Goal: Task Accomplishment & Management: Complete application form

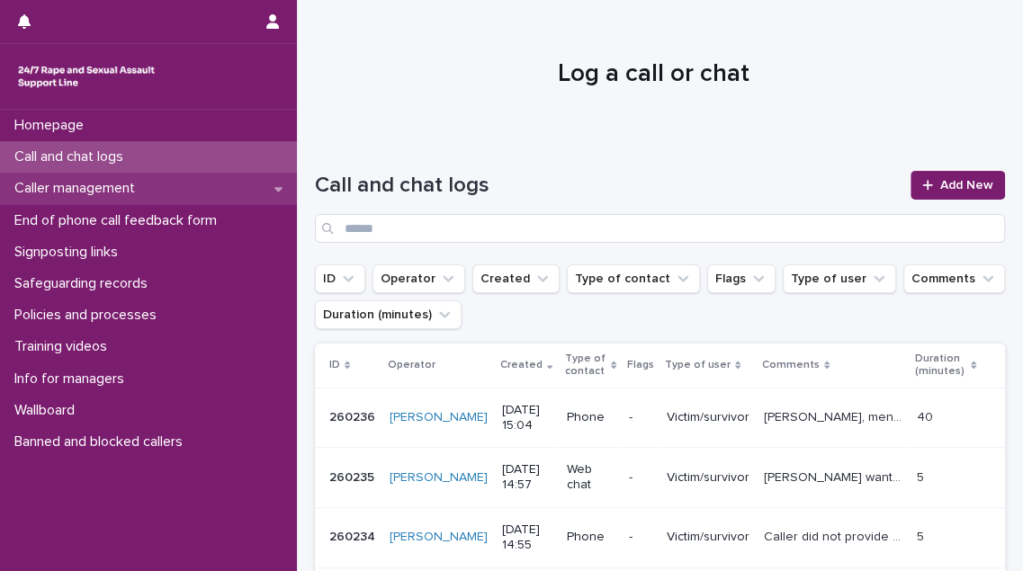
click at [114, 193] on p "Caller management" at bounding box center [78, 188] width 142 height 17
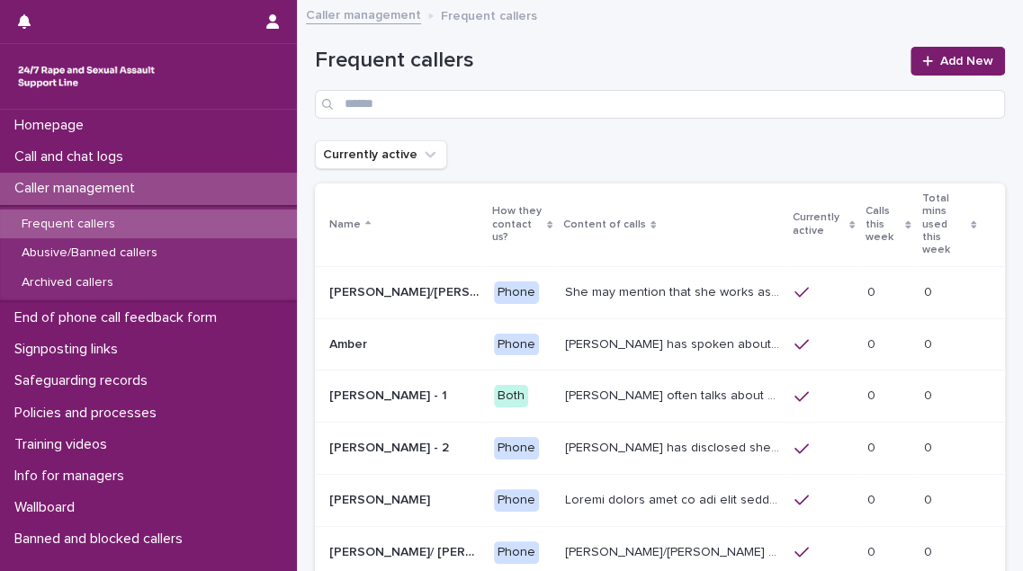
click at [866, 217] on p "Calls this week" at bounding box center [883, 225] width 35 height 46
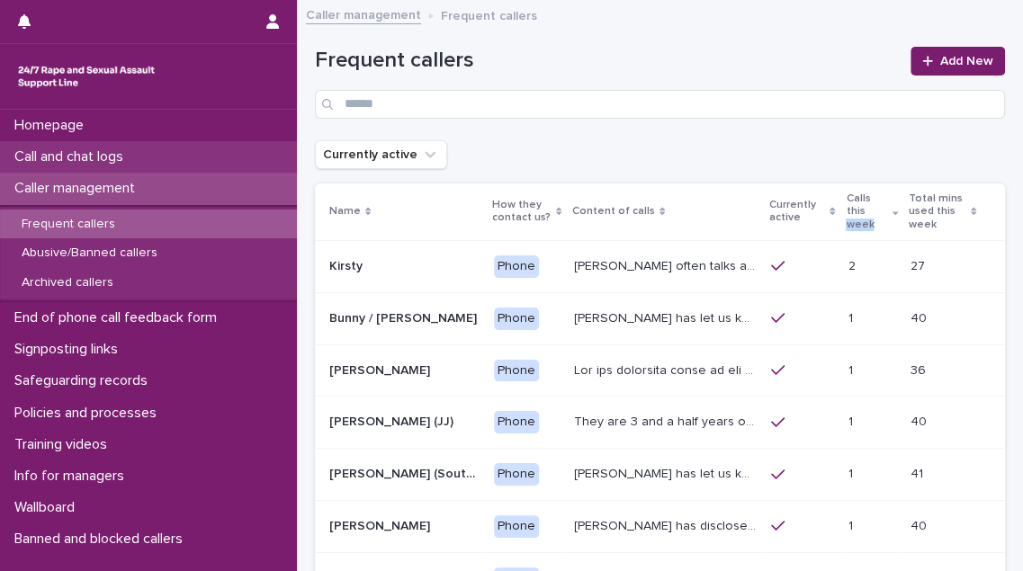
click at [137, 158] on p "Call and chat logs" at bounding box center [72, 156] width 130 height 17
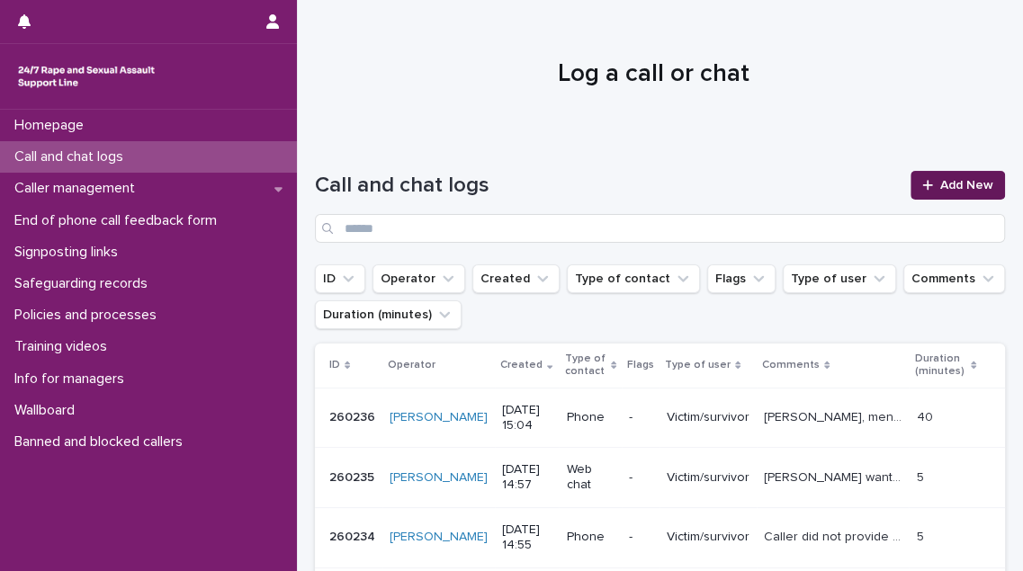
click at [964, 186] on span "Add New" at bounding box center [966, 185] width 53 height 13
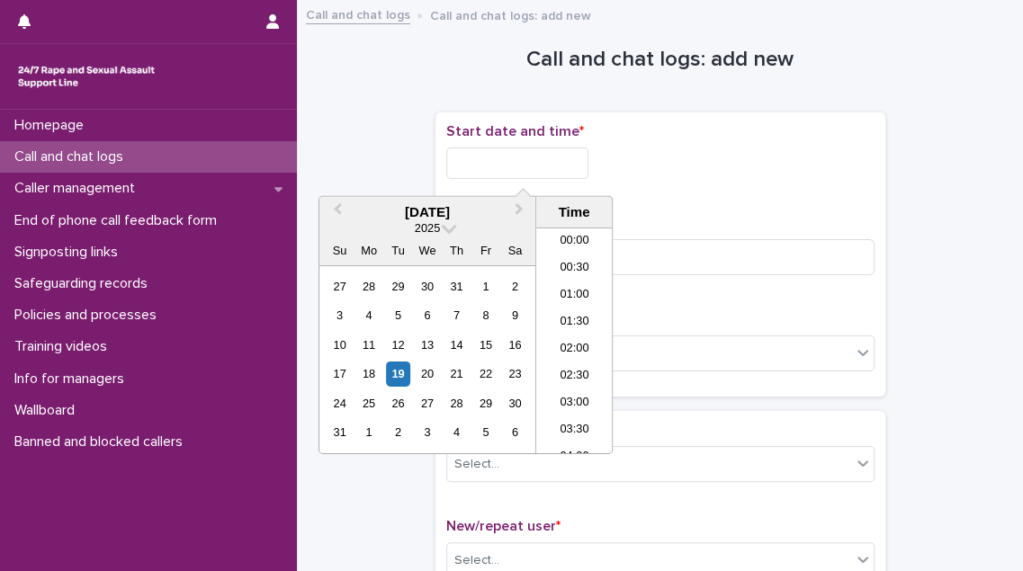
click at [556, 163] on input "text" at bounding box center [517, 163] width 142 height 31
drag, startPoint x: 571, startPoint y: 345, endPoint x: 578, endPoint y: 324, distance: 21.6
click at [571, 343] on li "15:00" at bounding box center [574, 341] width 76 height 27
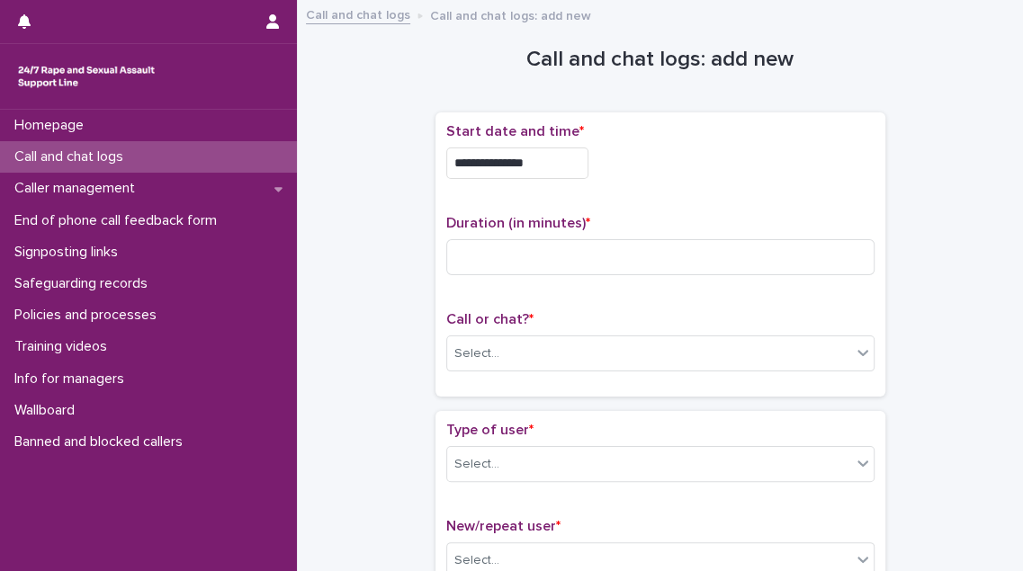
click at [567, 161] on input "**********" at bounding box center [517, 163] width 142 height 31
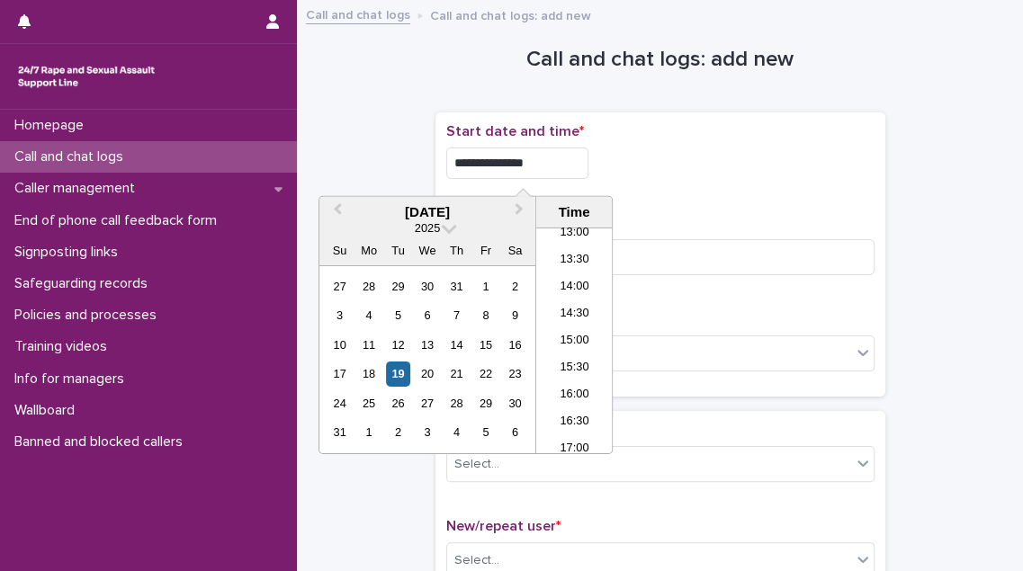
type input "**********"
drag, startPoint x: 648, startPoint y: 190, endPoint x: 631, endPoint y: 207, distance: 24.2
click at [643, 198] on div "**********" at bounding box center [660, 254] width 428 height 263
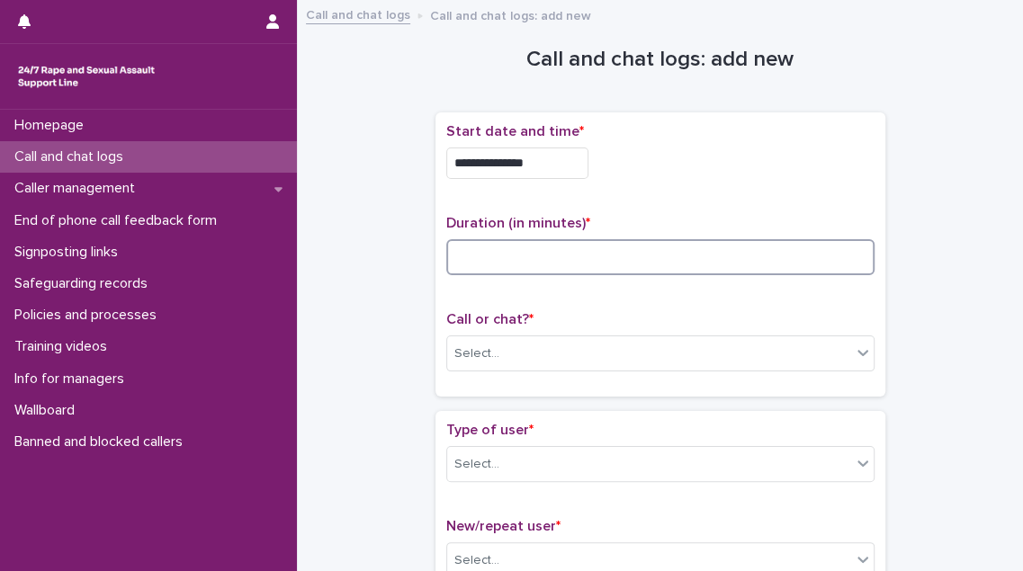
click at [547, 247] on input at bounding box center [660, 257] width 428 height 36
type input "*"
click at [511, 357] on div "Select..." at bounding box center [649, 354] width 404 height 30
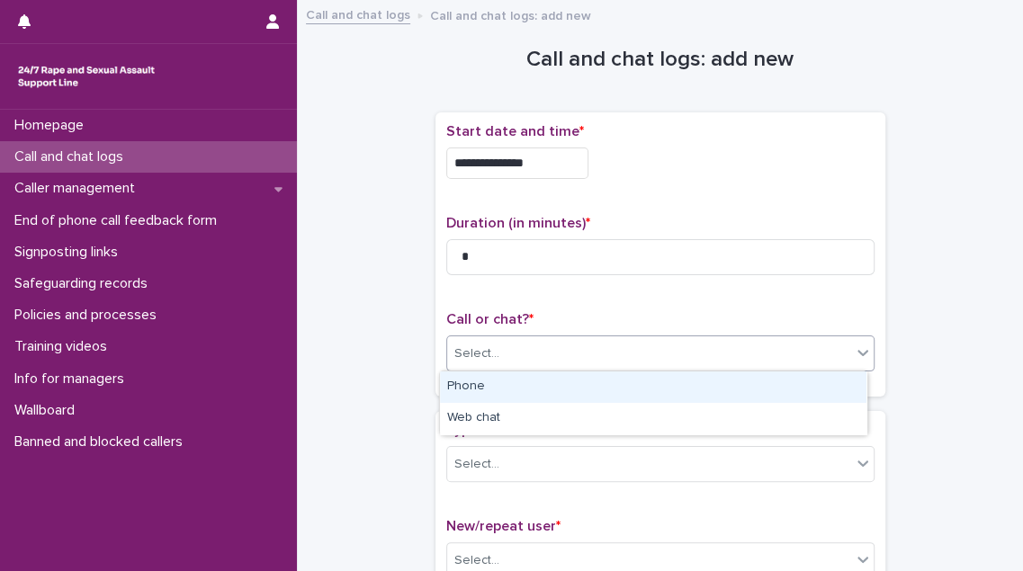
click at [510, 389] on div "Phone" at bounding box center [653, 387] width 427 height 31
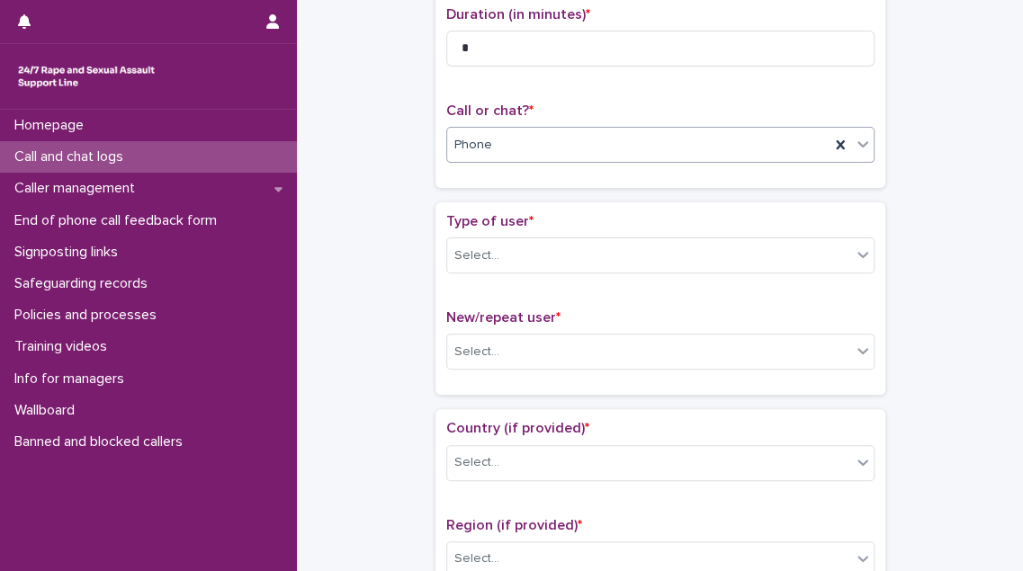
scroll to position [245, 0]
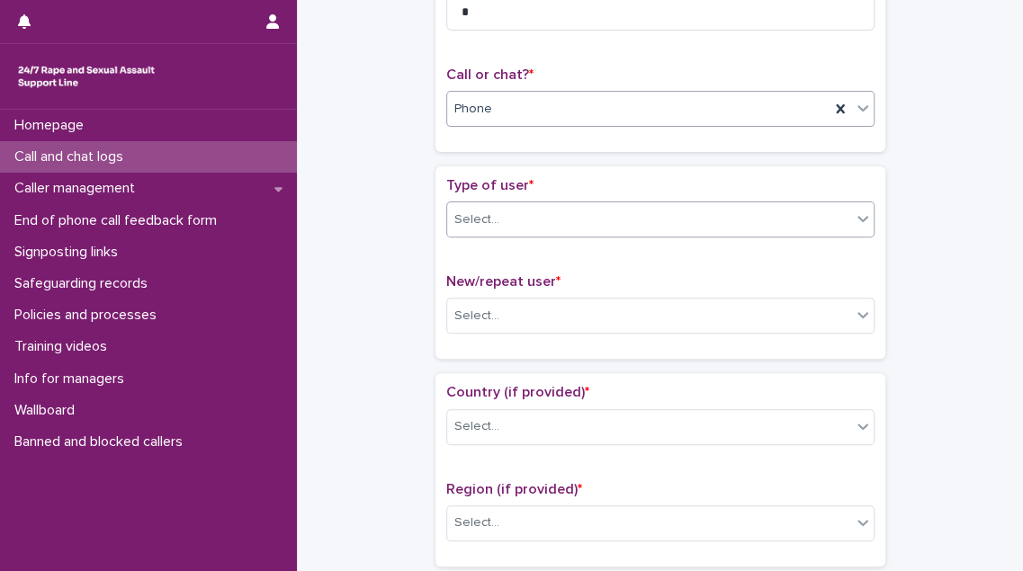
click at [566, 224] on div "Select..." at bounding box center [649, 220] width 404 height 30
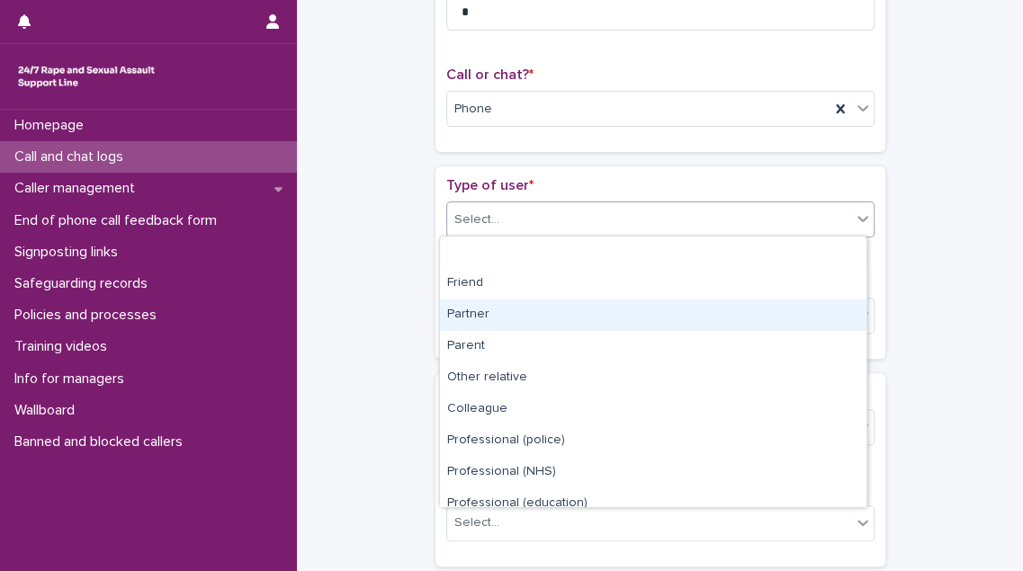
scroll to position [202, 0]
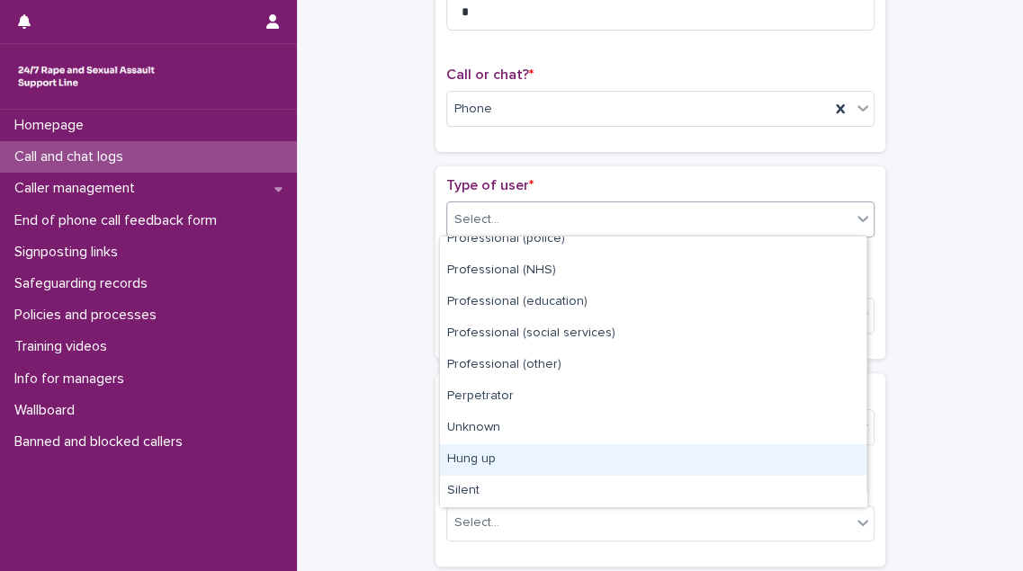
click at [562, 448] on div "Hung up" at bounding box center [653, 460] width 427 height 31
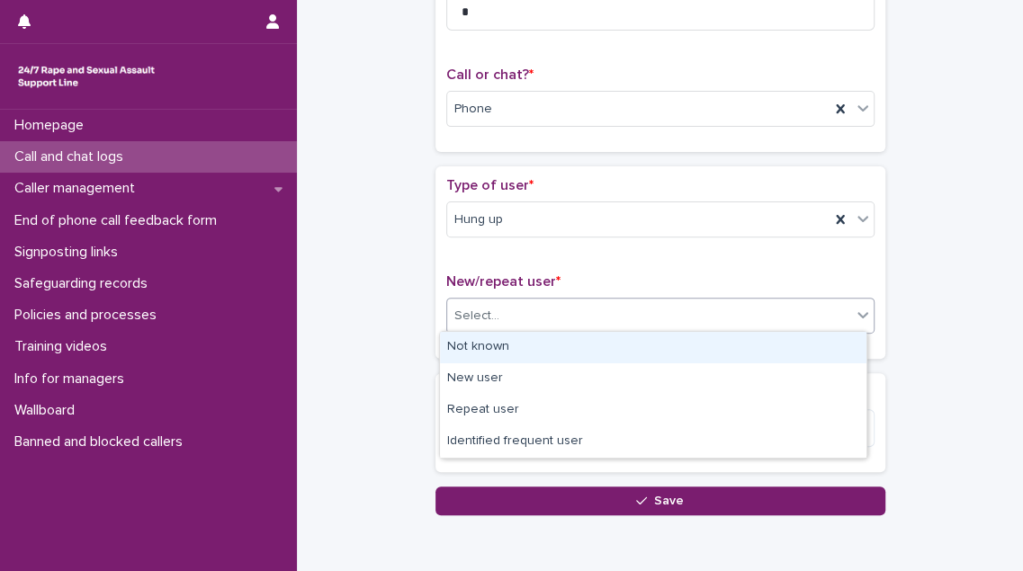
click at [562, 317] on div "Select..." at bounding box center [649, 316] width 404 height 30
click at [553, 346] on div "Not known" at bounding box center [653, 347] width 427 height 31
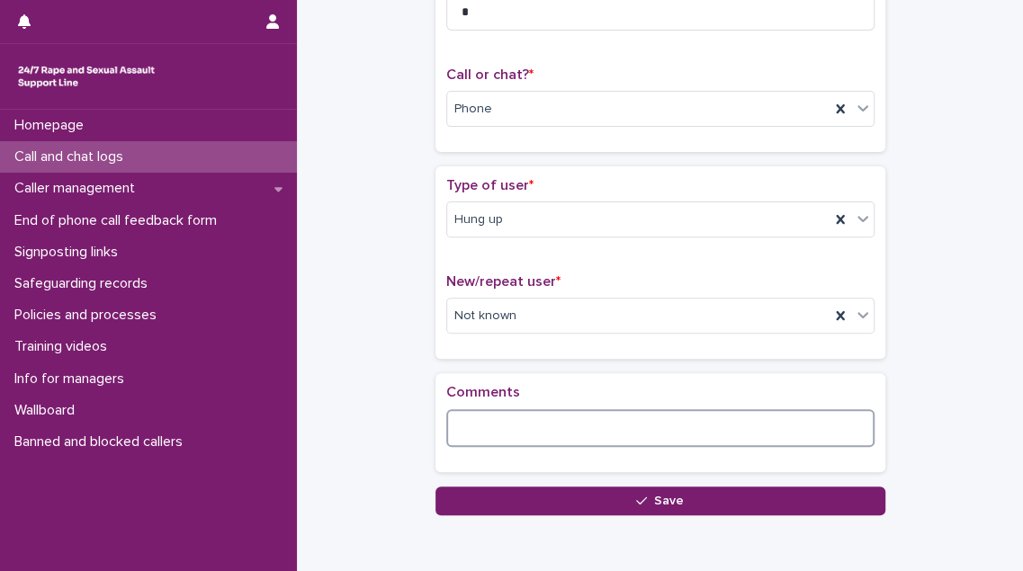
click at [483, 417] on textarea at bounding box center [660, 428] width 428 height 38
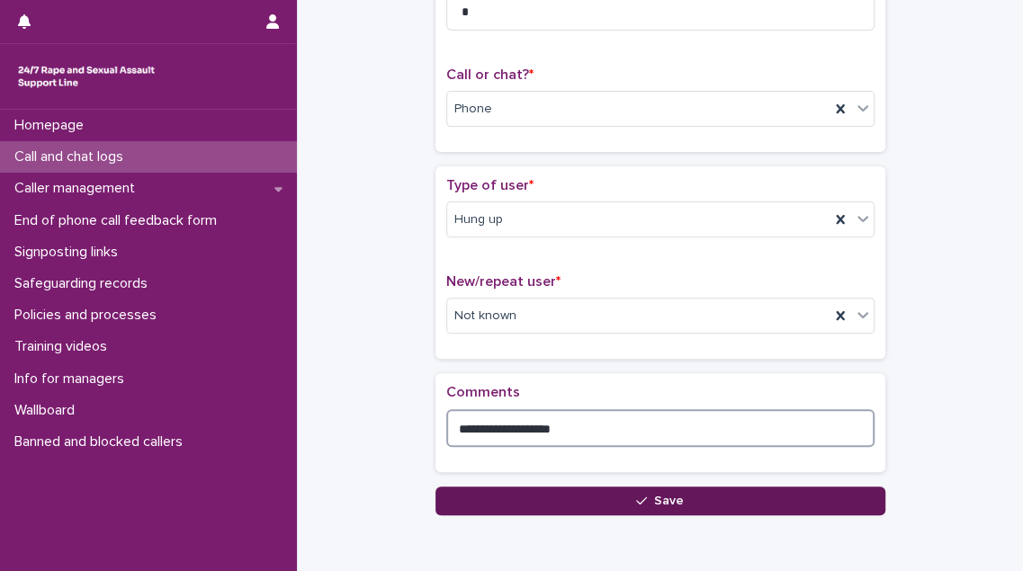
type textarea "**********"
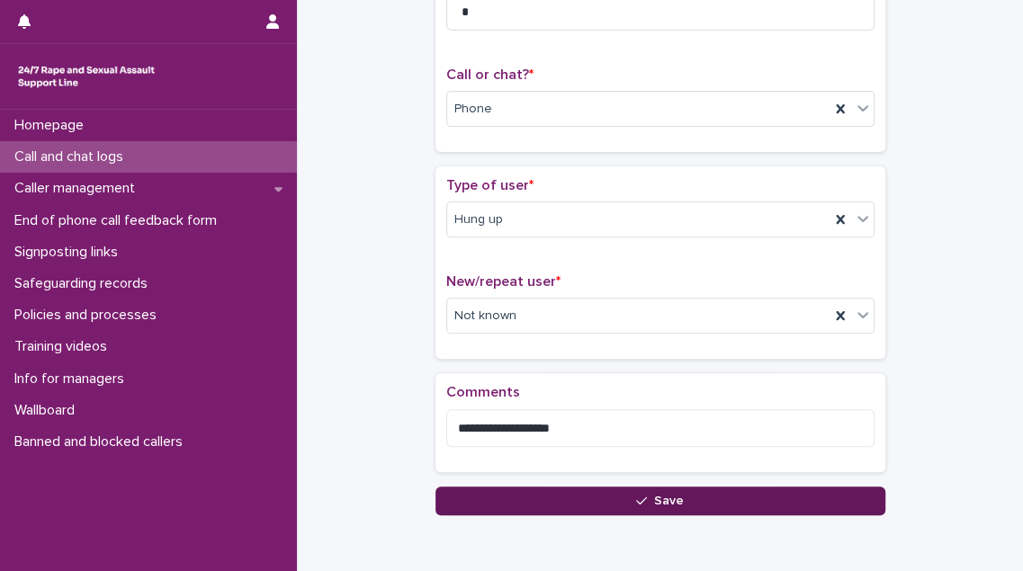
click at [478, 497] on button "Save" at bounding box center [661, 501] width 450 height 29
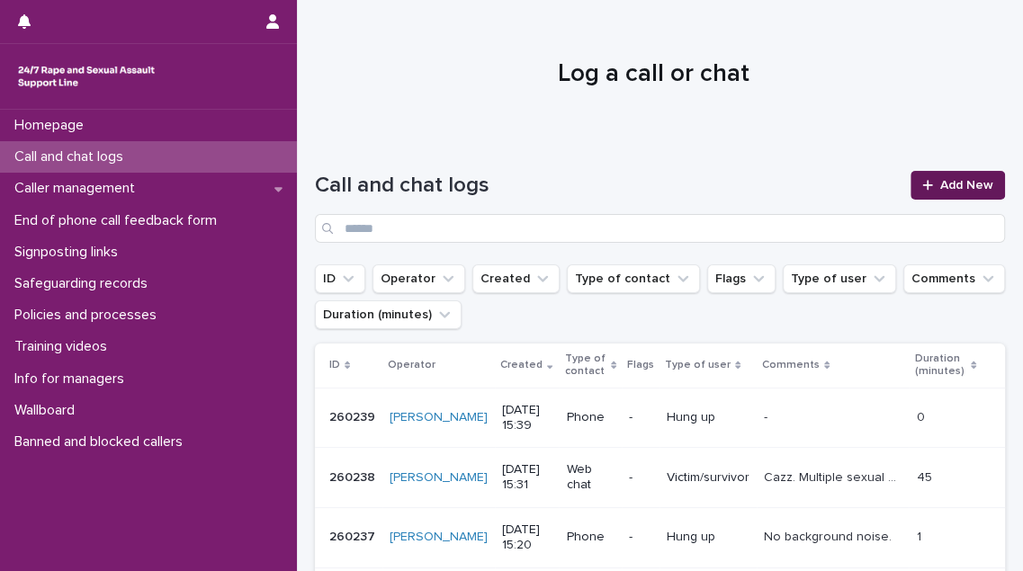
click at [921, 178] on link "Add New" at bounding box center [958, 185] width 94 height 29
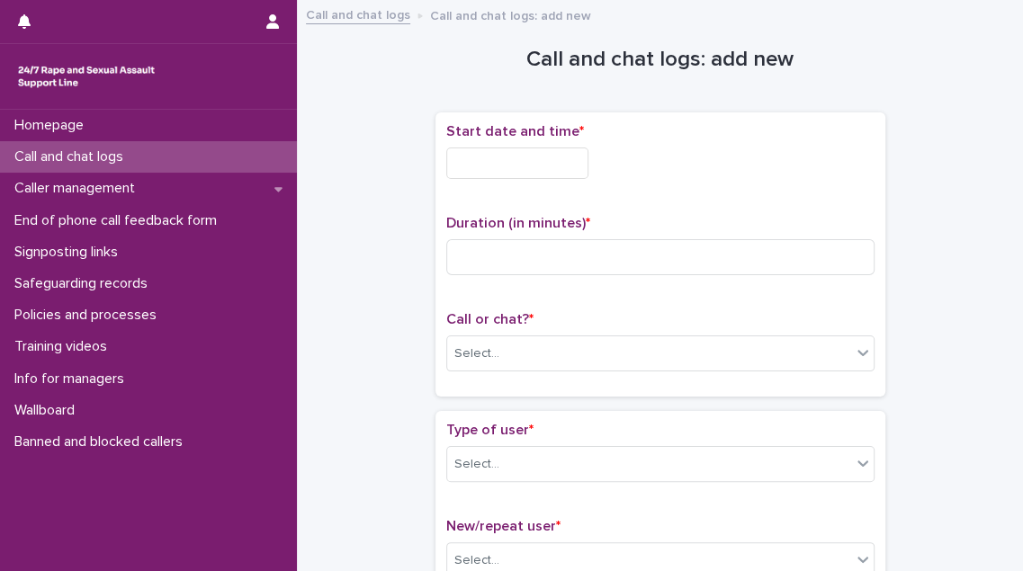
click at [542, 157] on input "text" at bounding box center [517, 163] width 142 height 31
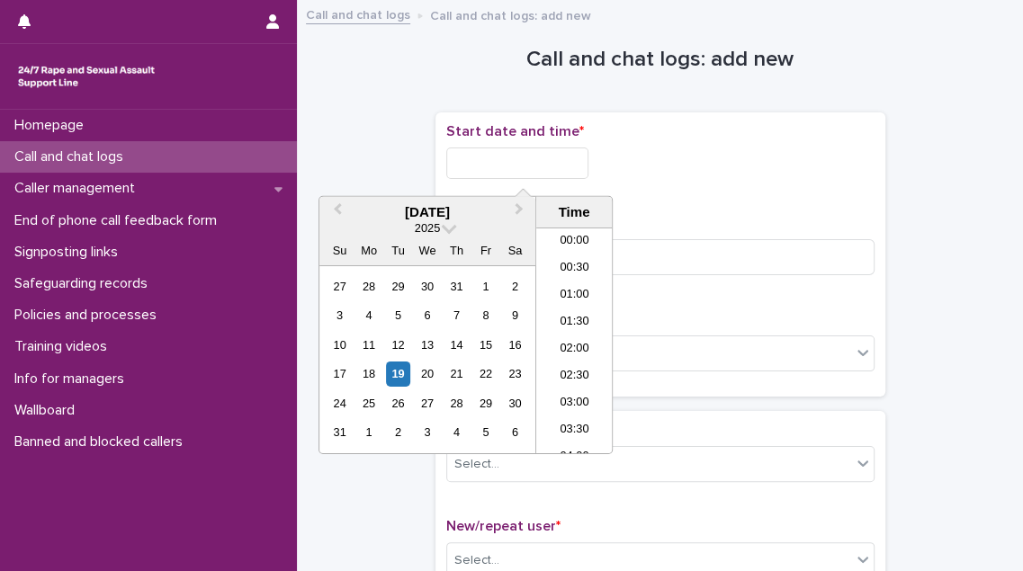
scroll to position [738, 0]
click at [565, 305] on li "15:00" at bounding box center [574, 314] width 76 height 27
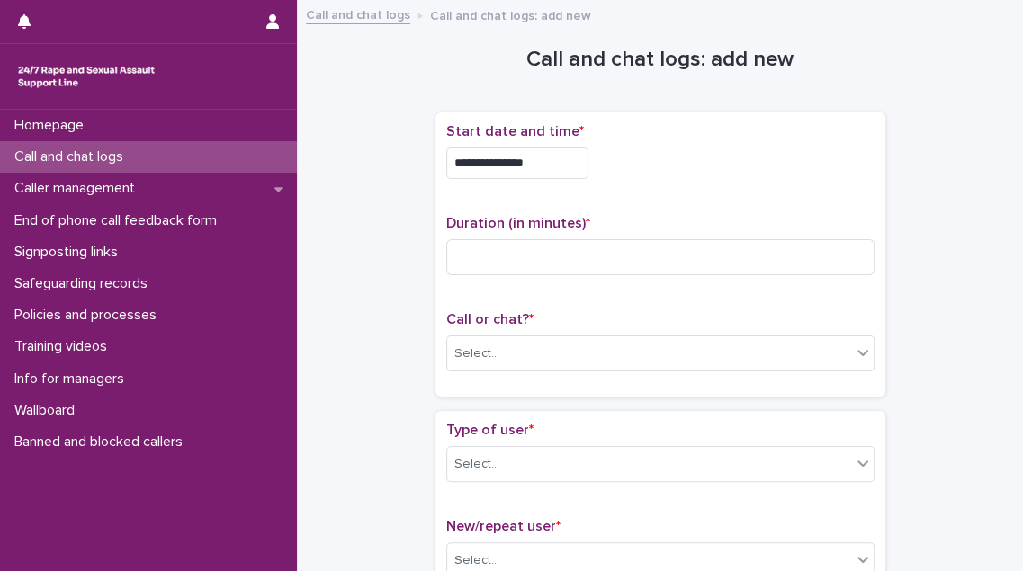
click at [555, 170] on input "**********" at bounding box center [517, 163] width 142 height 31
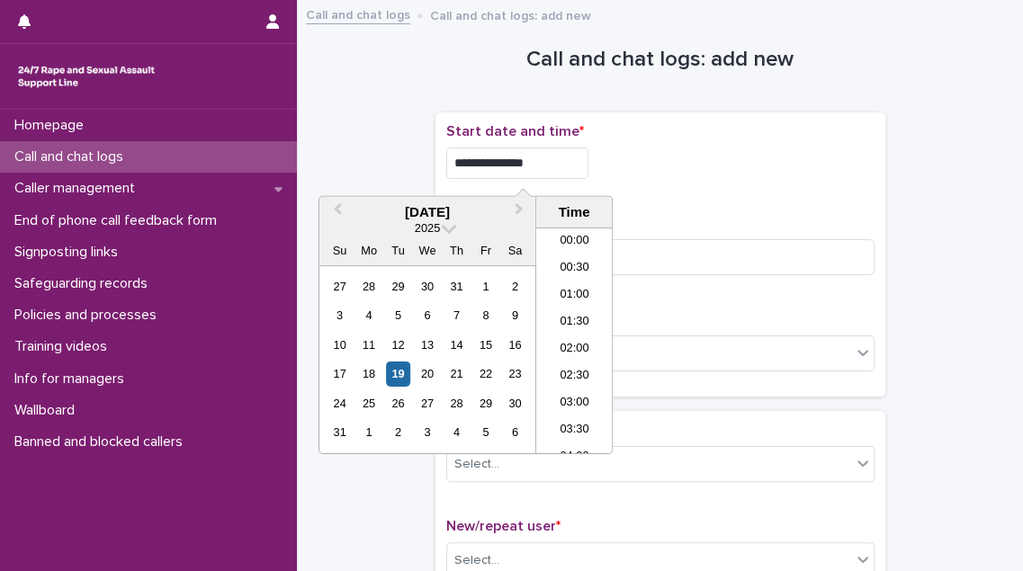
scroll to position [710, 0]
type input "**********"
click at [727, 159] on div "**********" at bounding box center [660, 163] width 428 height 31
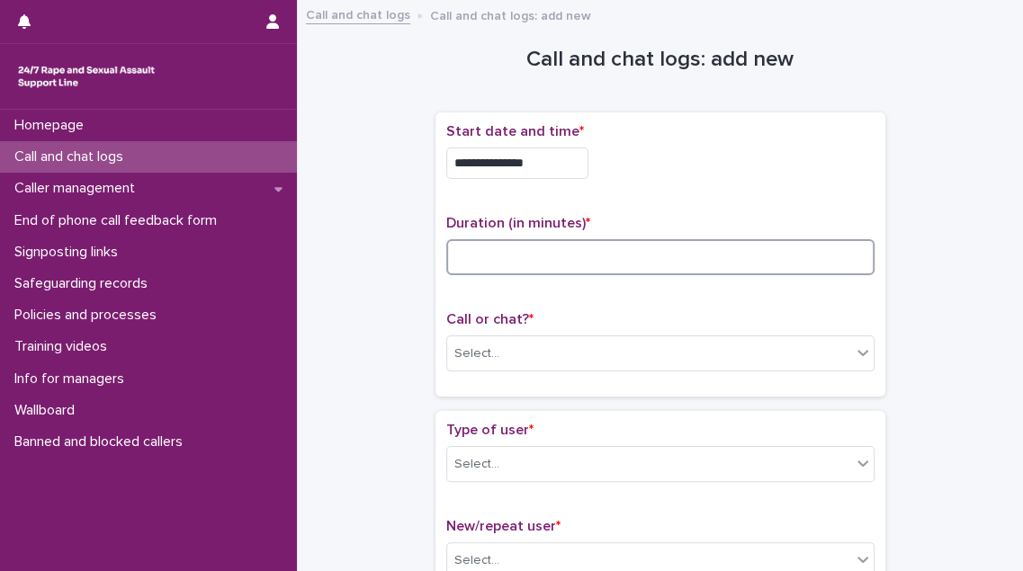
click at [589, 252] on input at bounding box center [660, 257] width 428 height 36
type input "**"
click at [569, 359] on div "Select..." at bounding box center [649, 354] width 404 height 30
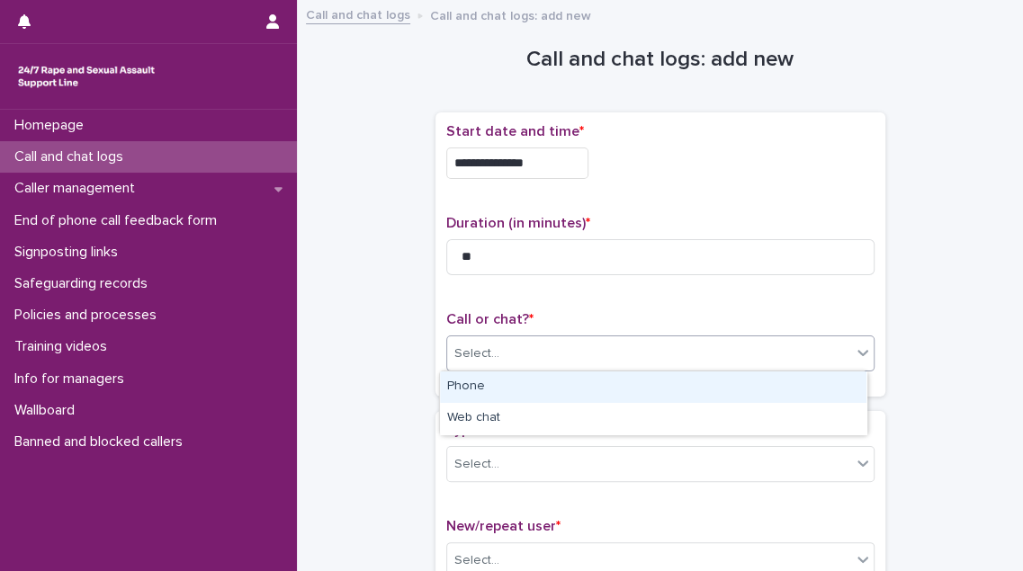
click at [558, 382] on div "Phone" at bounding box center [653, 387] width 427 height 31
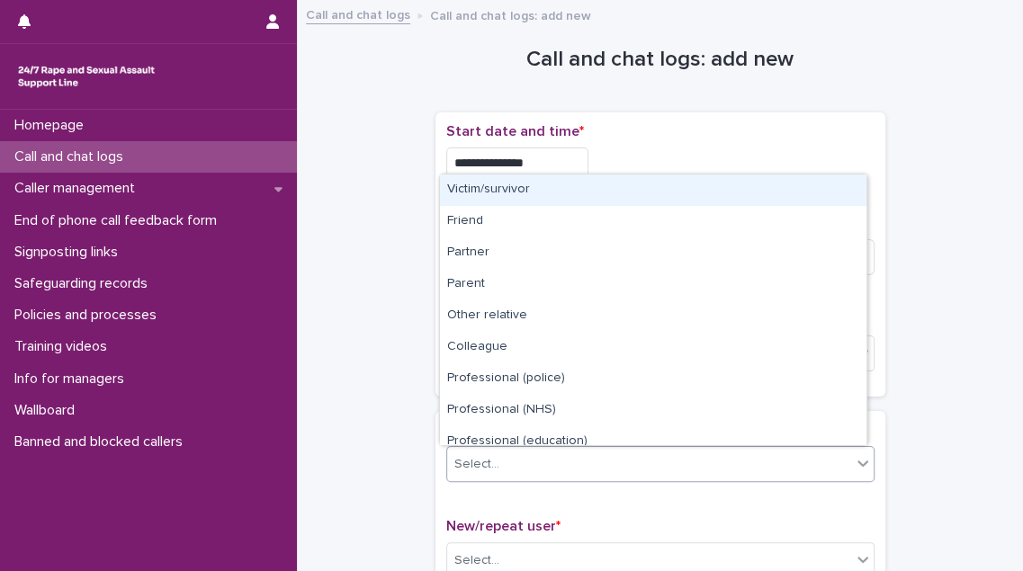
click at [547, 453] on div "Select..." at bounding box center [649, 465] width 404 height 30
click at [599, 200] on div "Victim/survivor" at bounding box center [653, 190] width 427 height 31
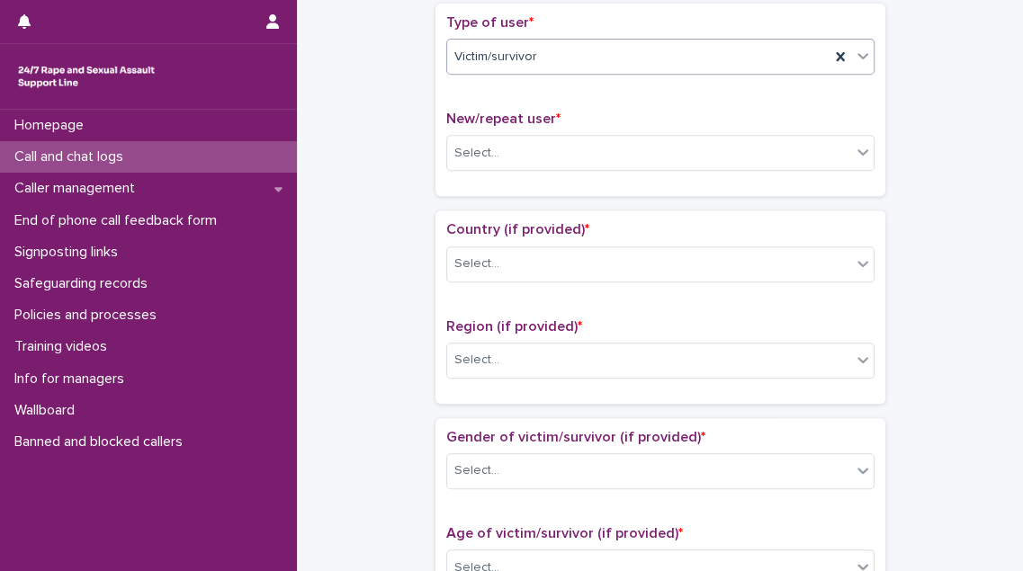
scroll to position [409, 0]
click at [571, 151] on div "Select..." at bounding box center [649, 153] width 404 height 30
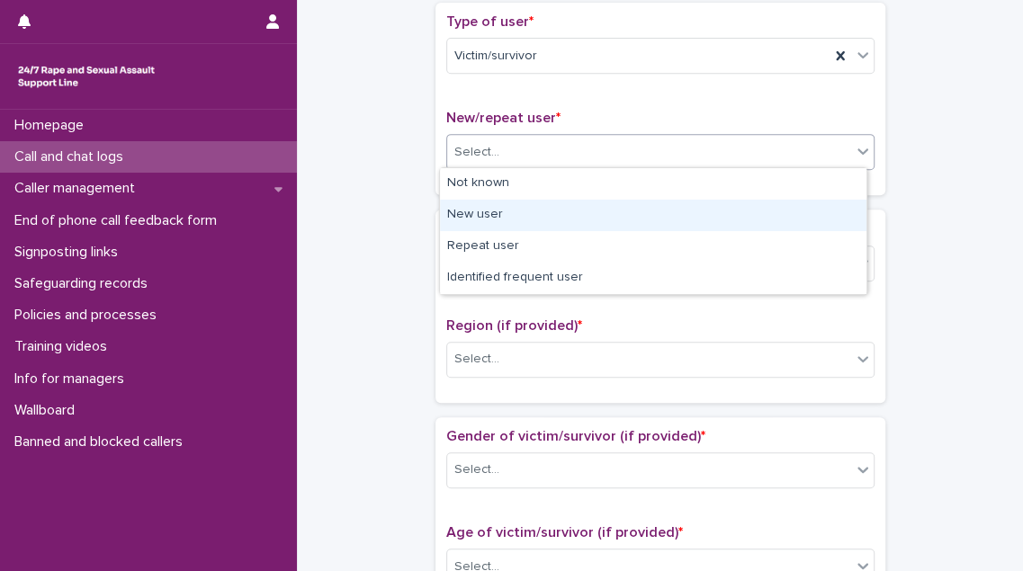
click at [554, 216] on div "New user" at bounding box center [653, 215] width 427 height 31
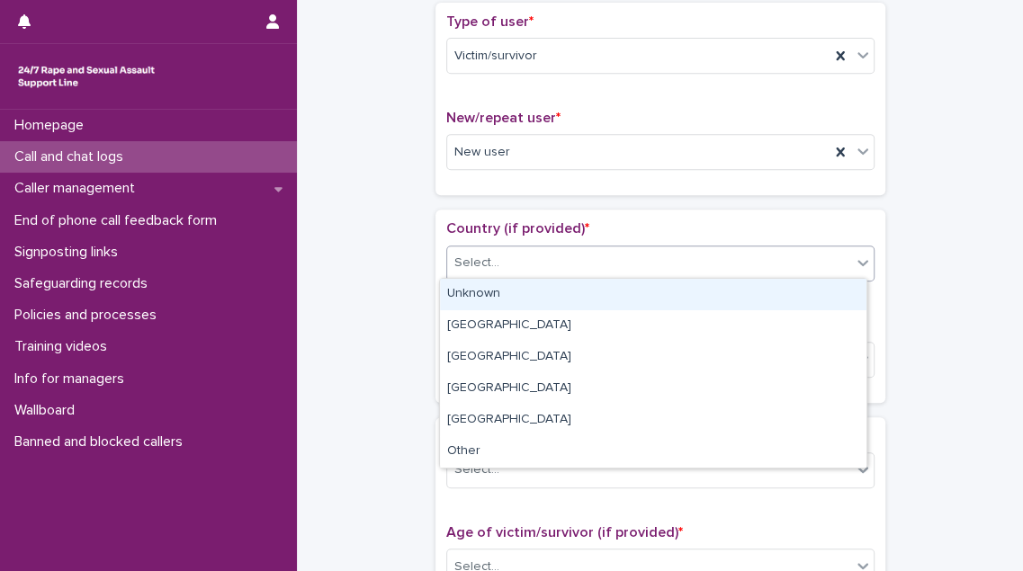
click at [550, 252] on div "Select..." at bounding box center [649, 263] width 404 height 30
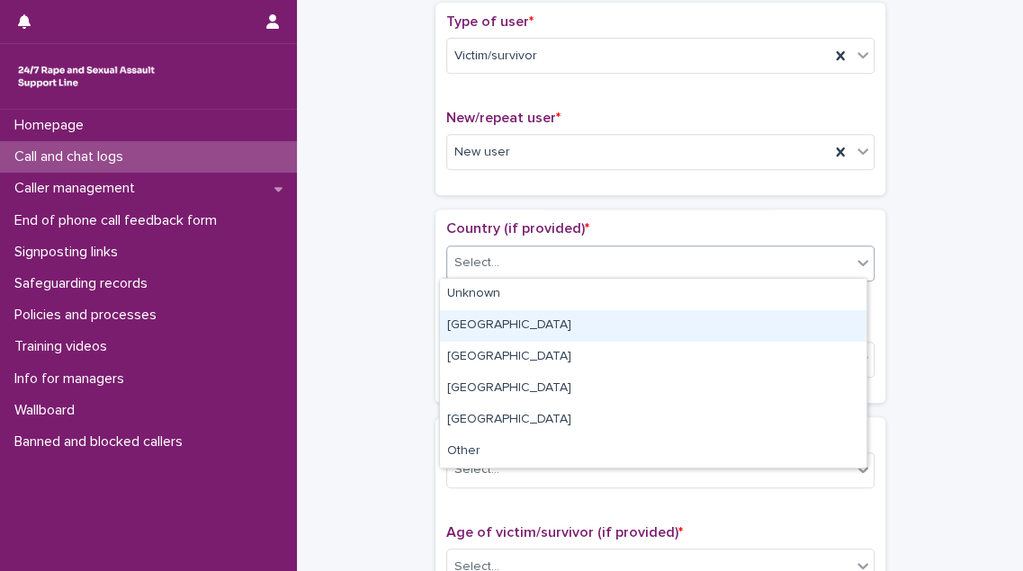
click at [547, 322] on div "[GEOGRAPHIC_DATA]" at bounding box center [653, 325] width 427 height 31
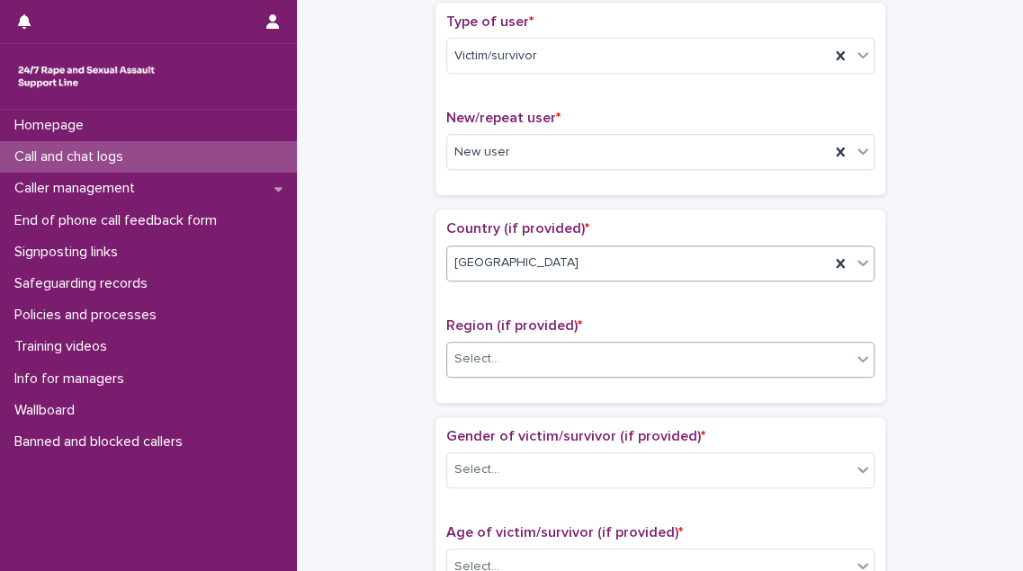
click at [547, 353] on div "Select..." at bounding box center [649, 360] width 404 height 30
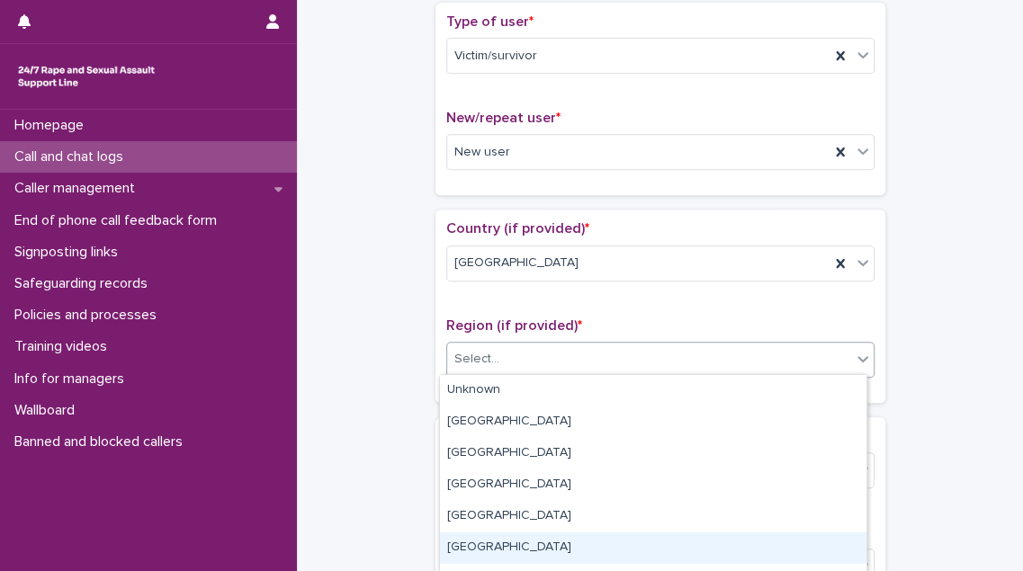
click at [561, 543] on div "[GEOGRAPHIC_DATA]" at bounding box center [653, 548] width 427 height 31
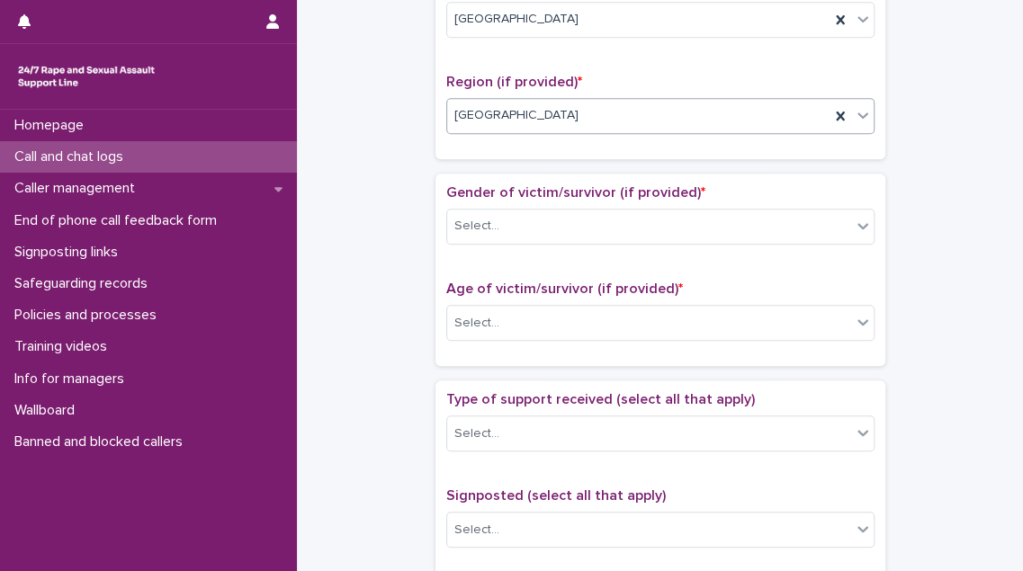
scroll to position [654, 0]
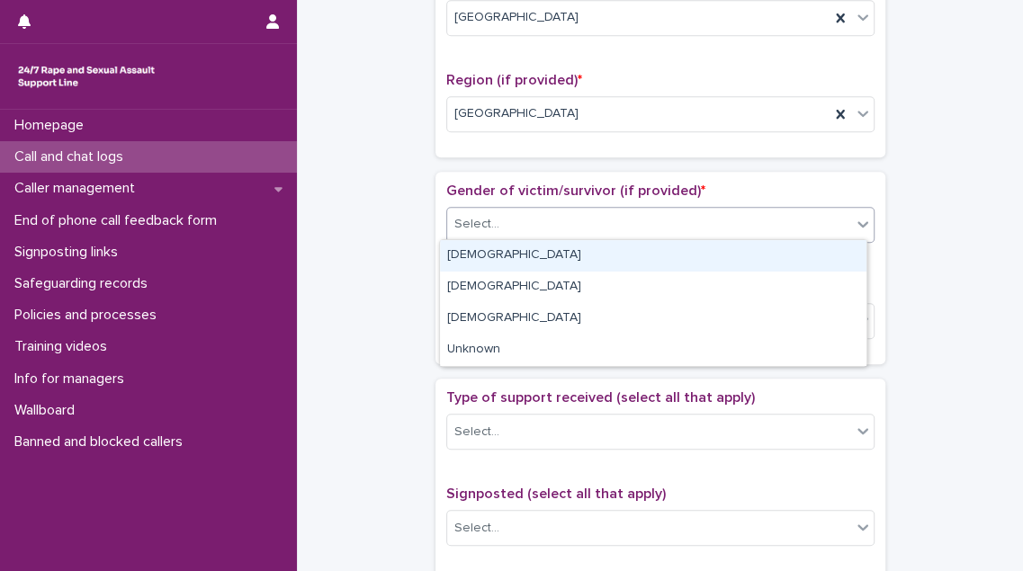
click at [638, 226] on div "Select..." at bounding box center [649, 225] width 404 height 30
click at [619, 245] on div "[DEMOGRAPHIC_DATA]" at bounding box center [653, 255] width 427 height 31
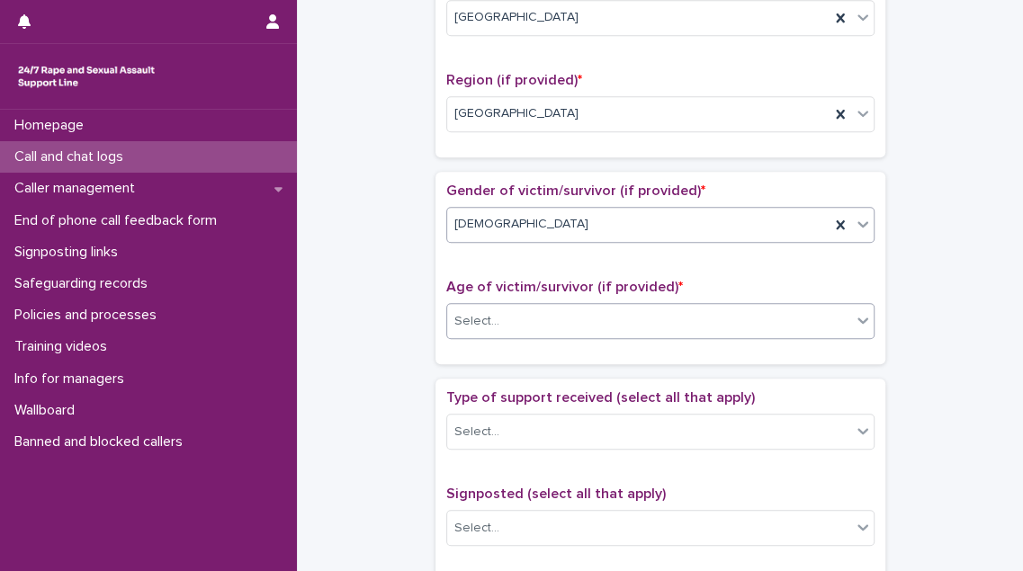
click at [614, 328] on div "Select..." at bounding box center [649, 322] width 404 height 30
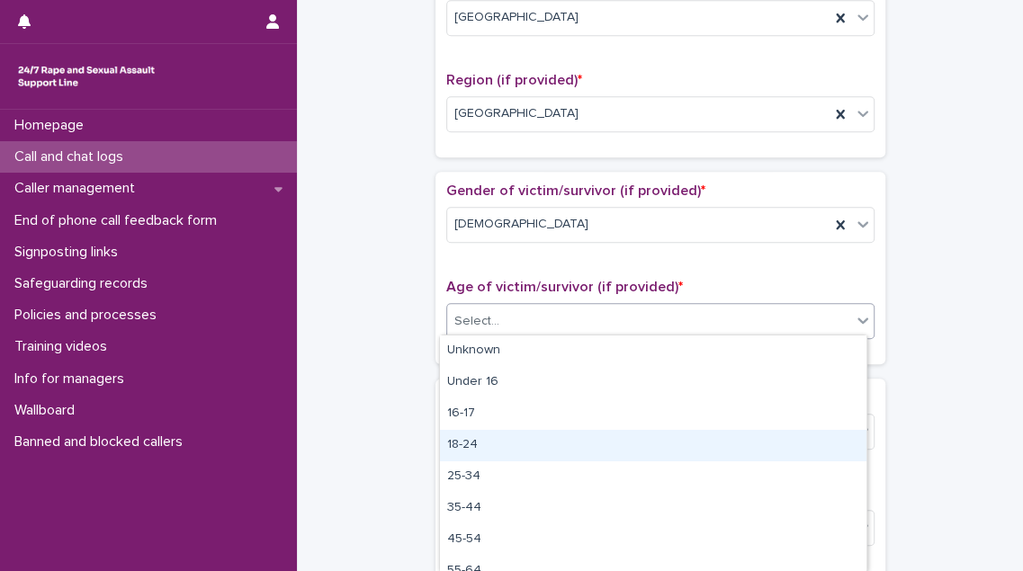
click at [590, 445] on div "18-24" at bounding box center [653, 445] width 427 height 31
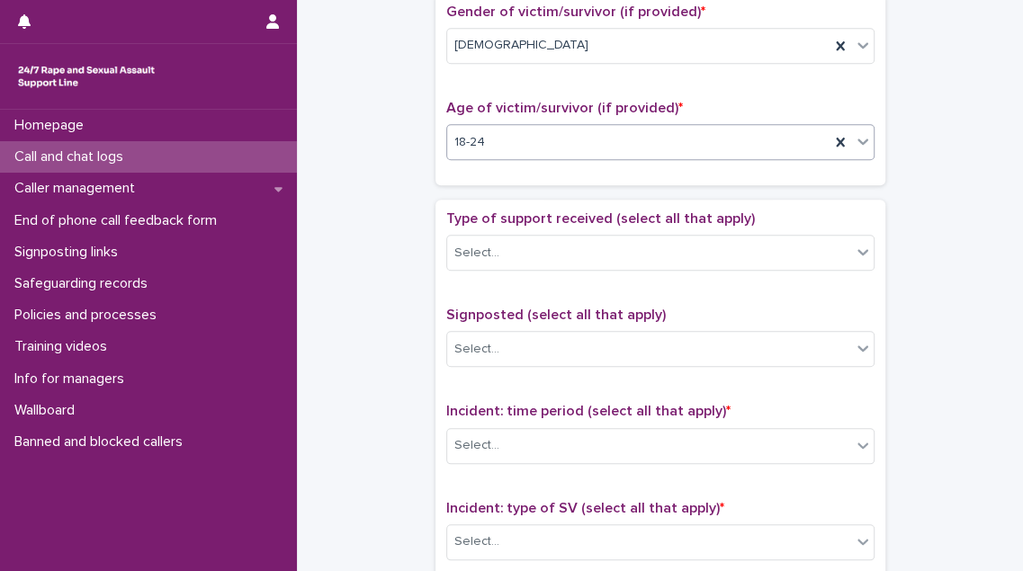
scroll to position [900, 0]
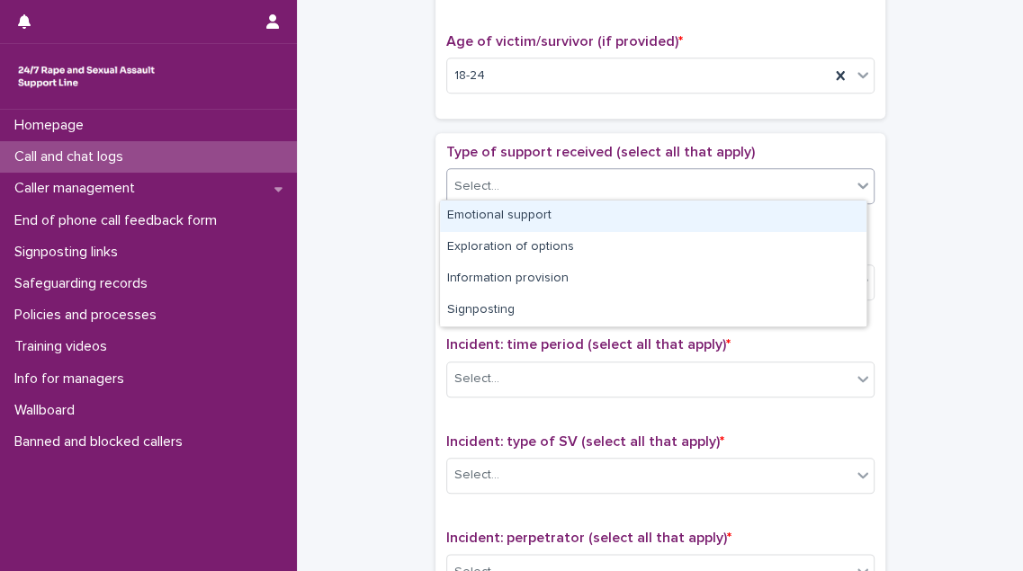
click at [651, 180] on div "Select..." at bounding box center [649, 187] width 404 height 30
click at [635, 218] on div "Emotional support" at bounding box center [653, 216] width 427 height 31
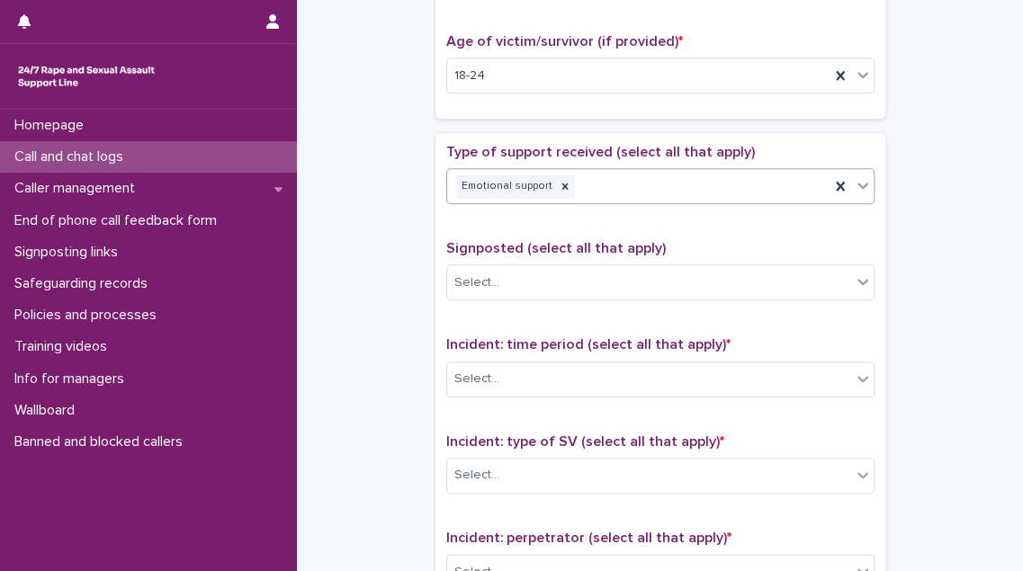
click at [656, 175] on div "Emotional support" at bounding box center [638, 186] width 382 height 31
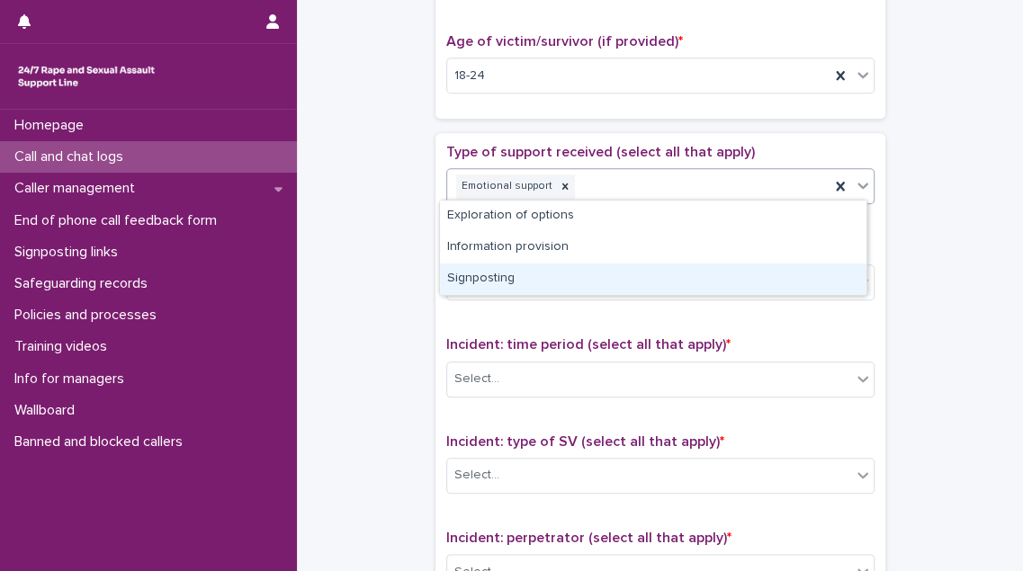
click at [634, 274] on div "Signposting" at bounding box center [653, 279] width 427 height 31
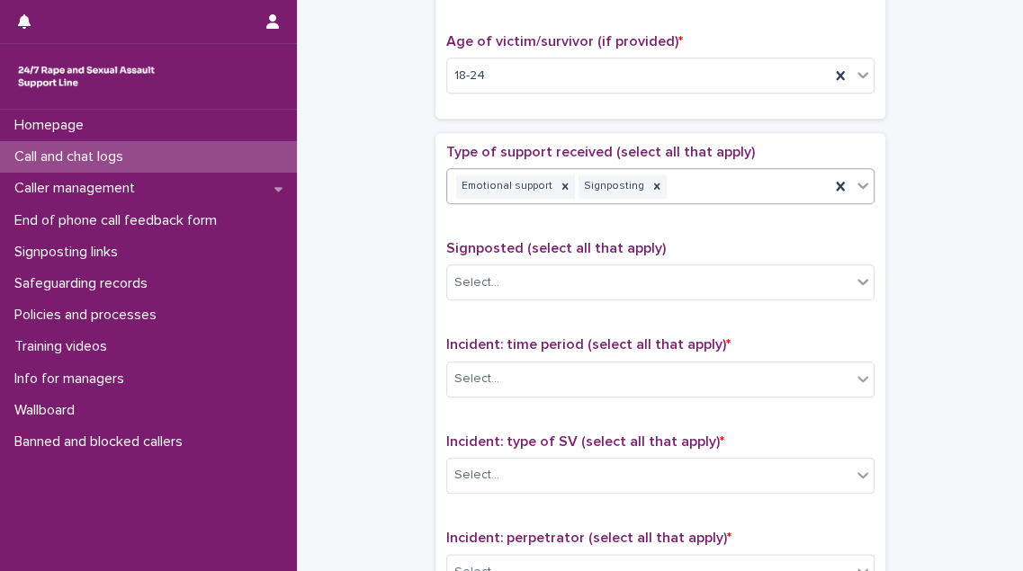
click at [697, 175] on div "Emotional support Signposting" at bounding box center [638, 186] width 382 height 31
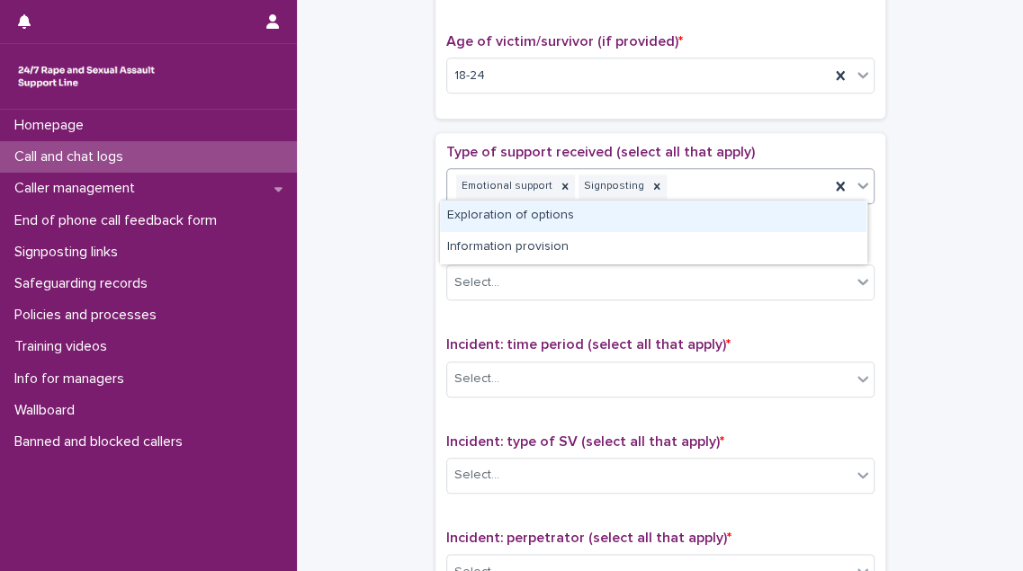
click at [681, 212] on div "Exploration of options" at bounding box center [653, 216] width 427 height 31
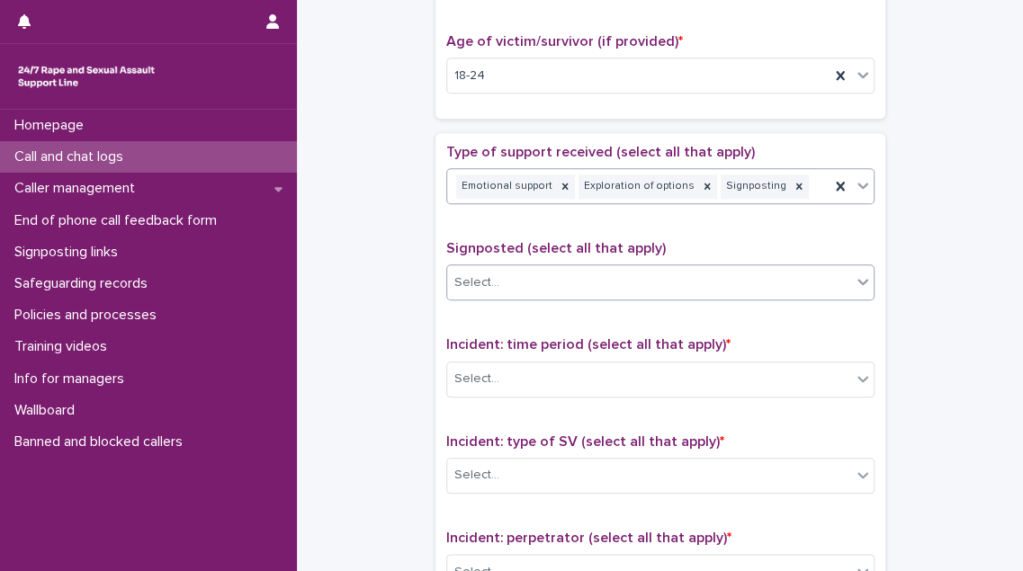
click at [670, 269] on div "Select..." at bounding box center [649, 283] width 404 height 30
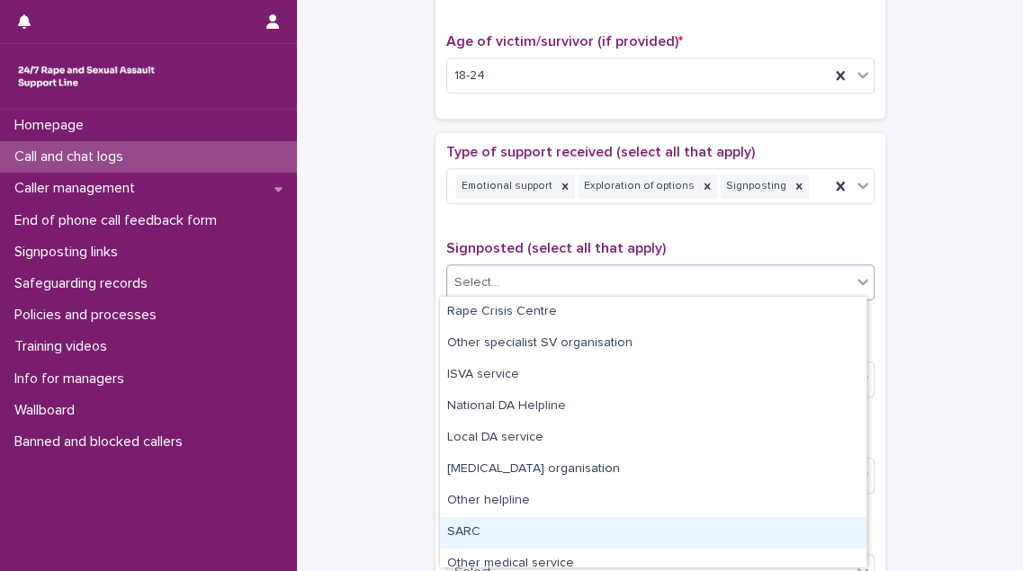
click at [642, 535] on div "SARC" at bounding box center [653, 532] width 427 height 31
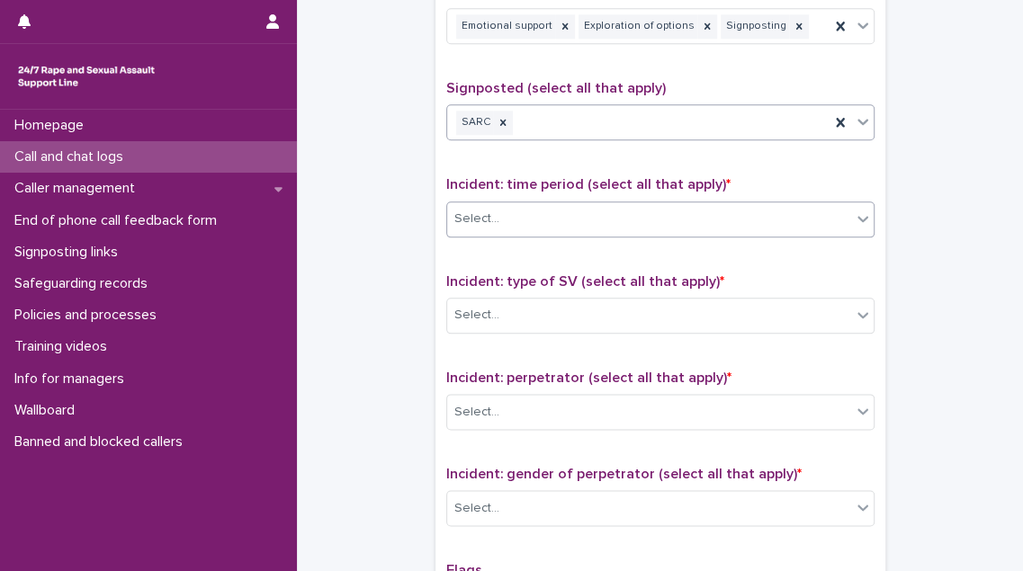
scroll to position [1063, 0]
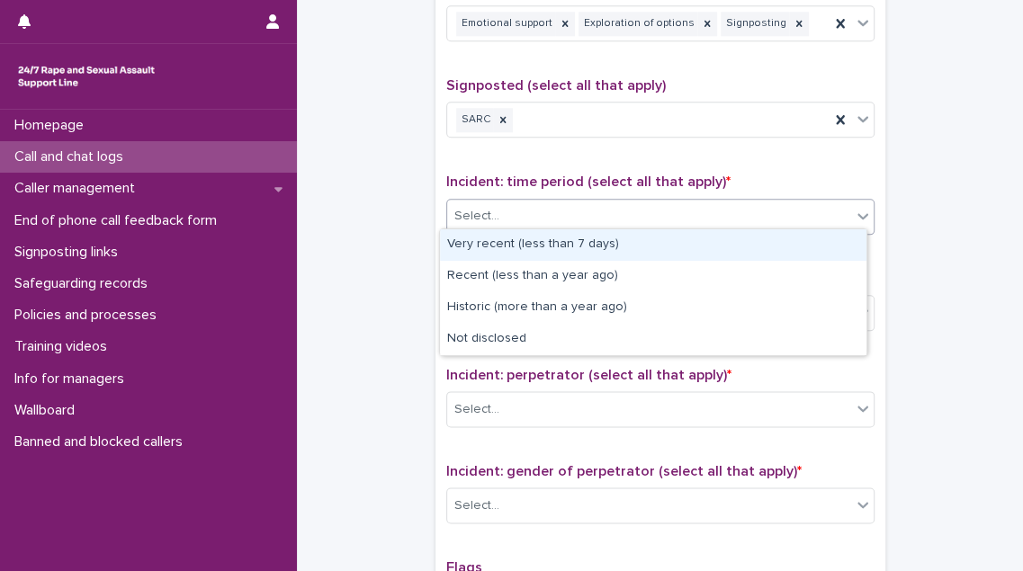
click at [702, 208] on div "Select..." at bounding box center [649, 217] width 404 height 30
click at [681, 247] on div "Very recent (less than 7 days)" at bounding box center [653, 244] width 427 height 31
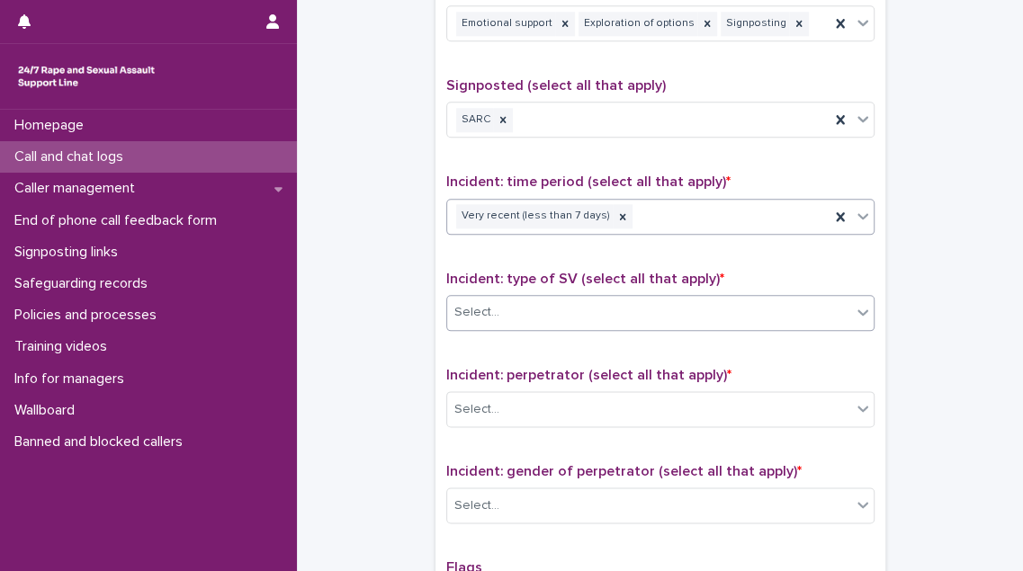
click at [662, 298] on div "Select..." at bounding box center [649, 313] width 404 height 30
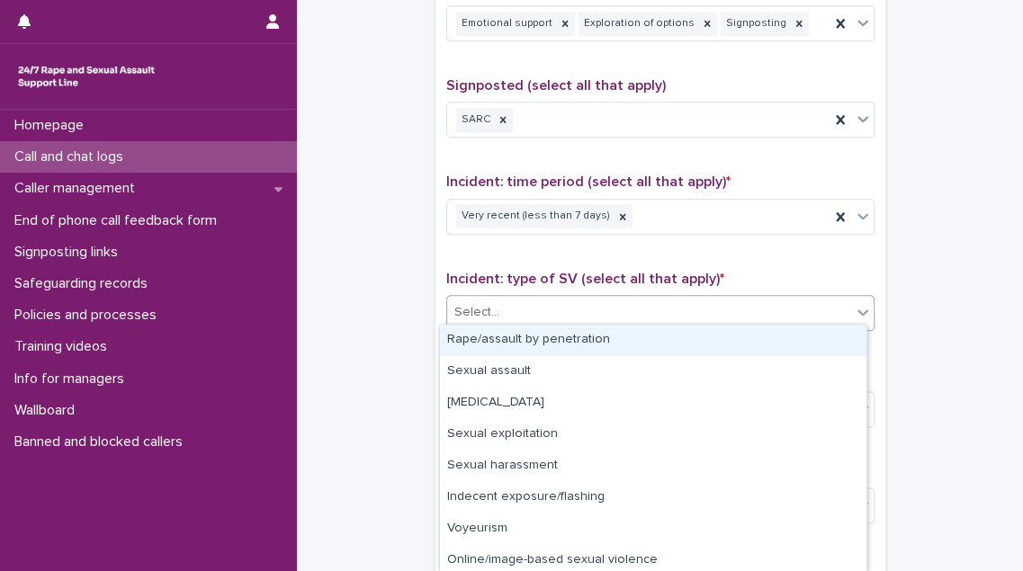
click at [634, 346] on div "Rape/assault by penetration" at bounding box center [653, 340] width 427 height 31
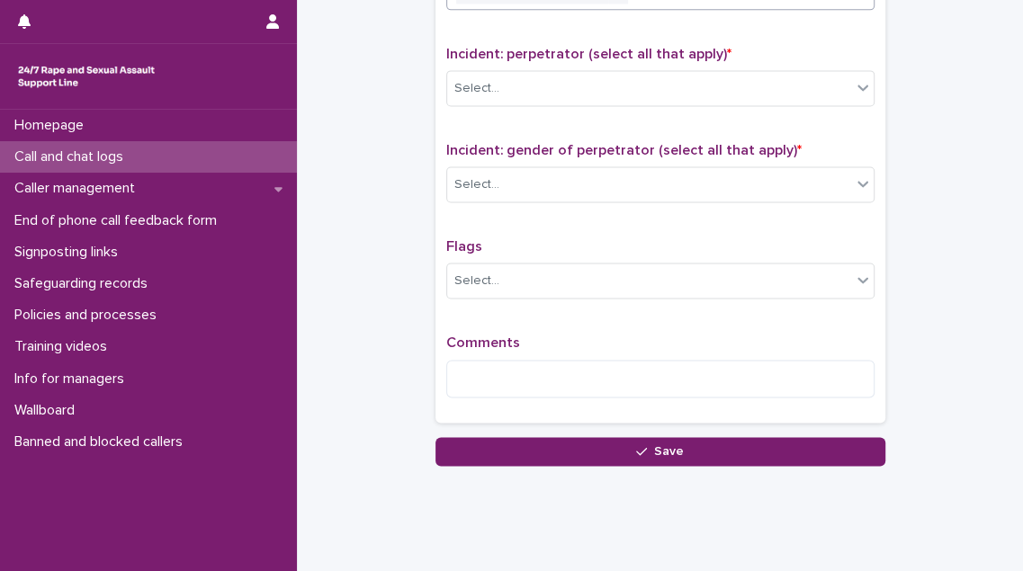
scroll to position [1390, 0]
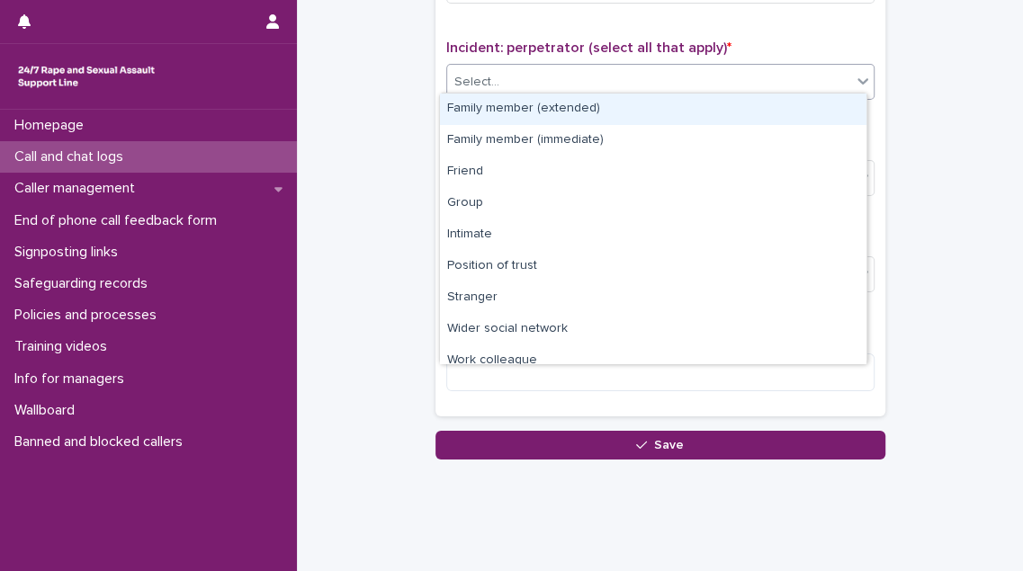
click at [652, 85] on div "Select..." at bounding box center [649, 82] width 404 height 30
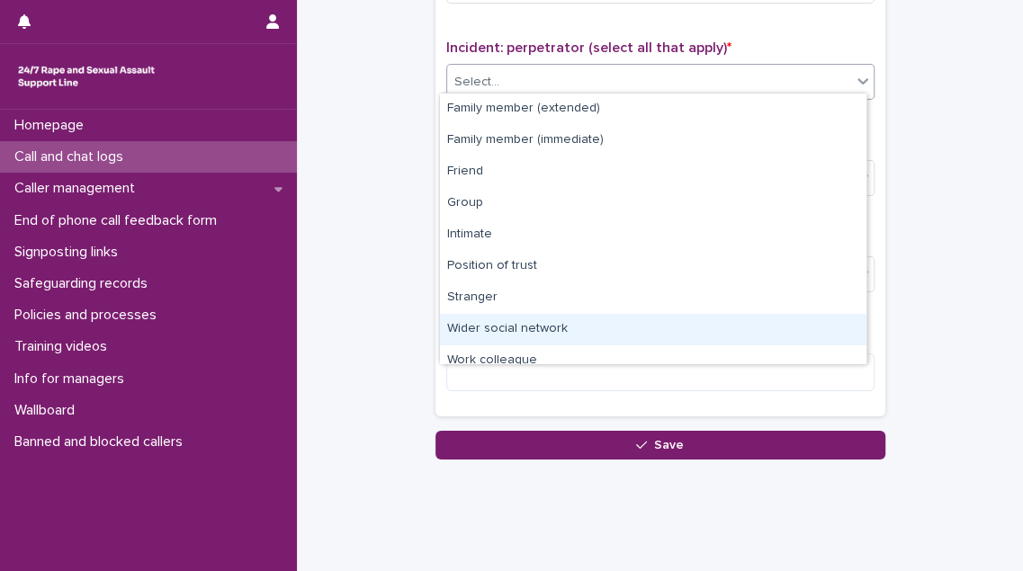
click at [618, 332] on div "Wider social network" at bounding box center [653, 329] width 427 height 31
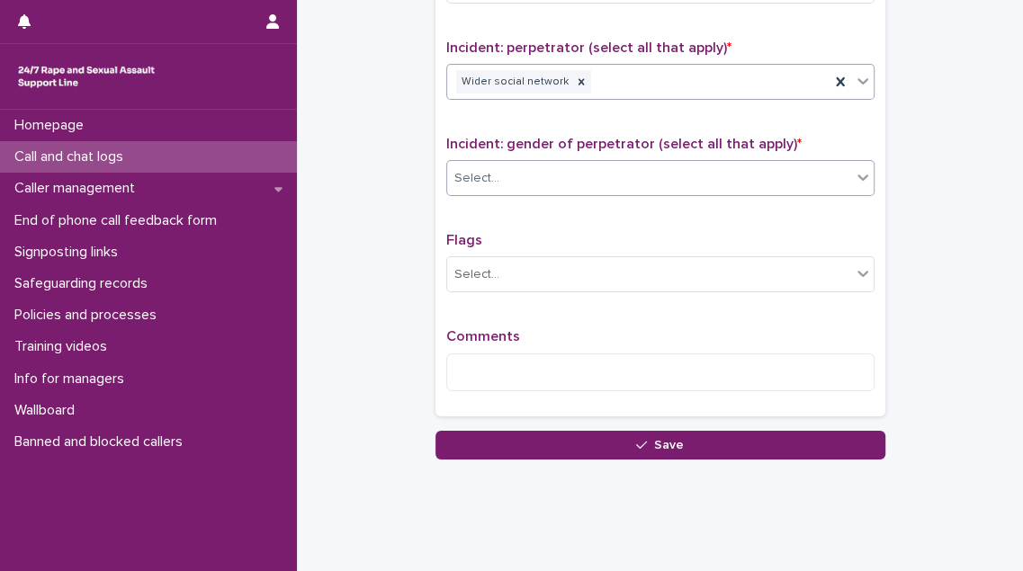
click at [620, 173] on div "Select..." at bounding box center [649, 179] width 404 height 30
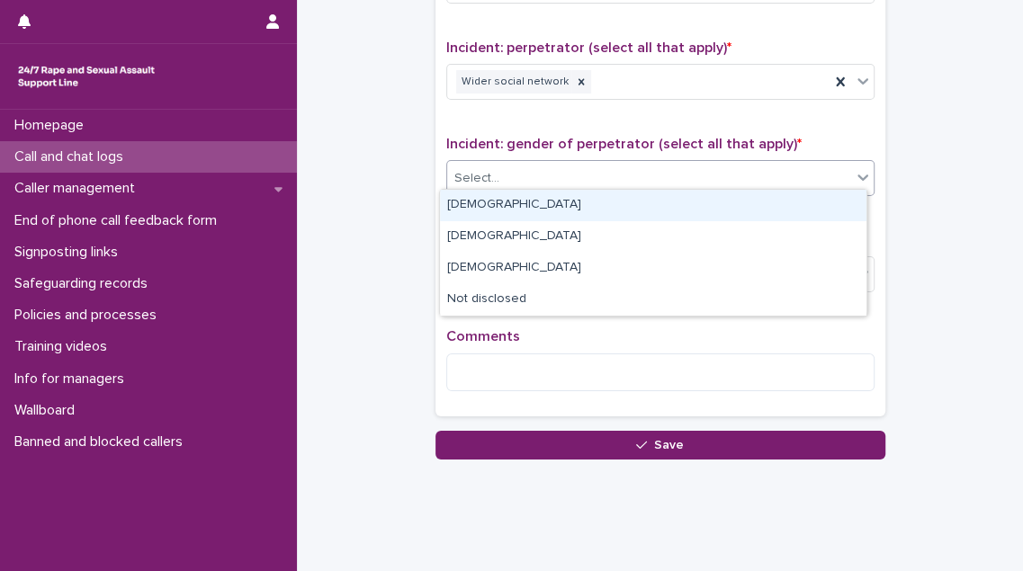
click at [616, 207] on div "[DEMOGRAPHIC_DATA]" at bounding box center [653, 205] width 427 height 31
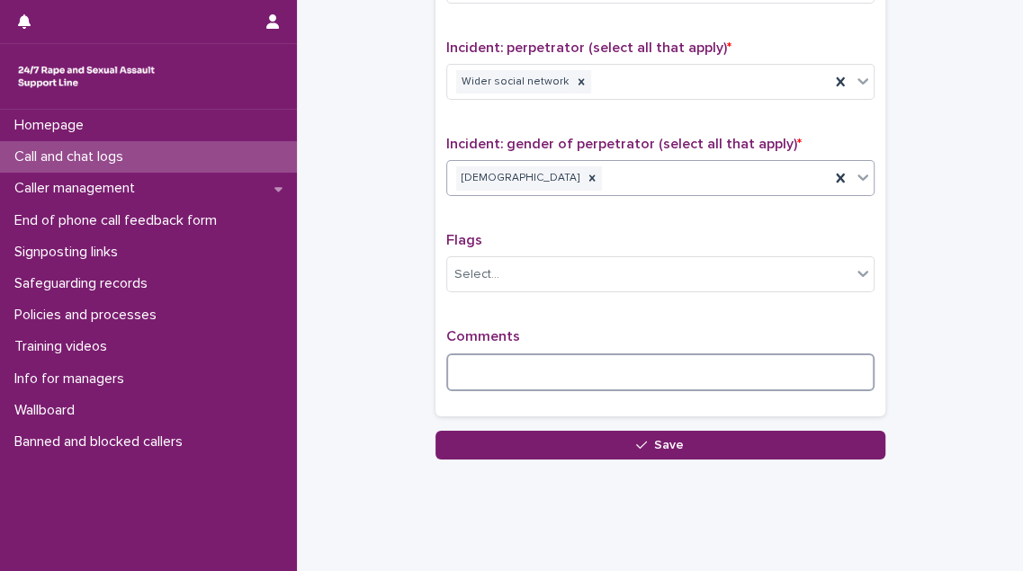
click at [481, 355] on textarea at bounding box center [660, 373] width 428 height 38
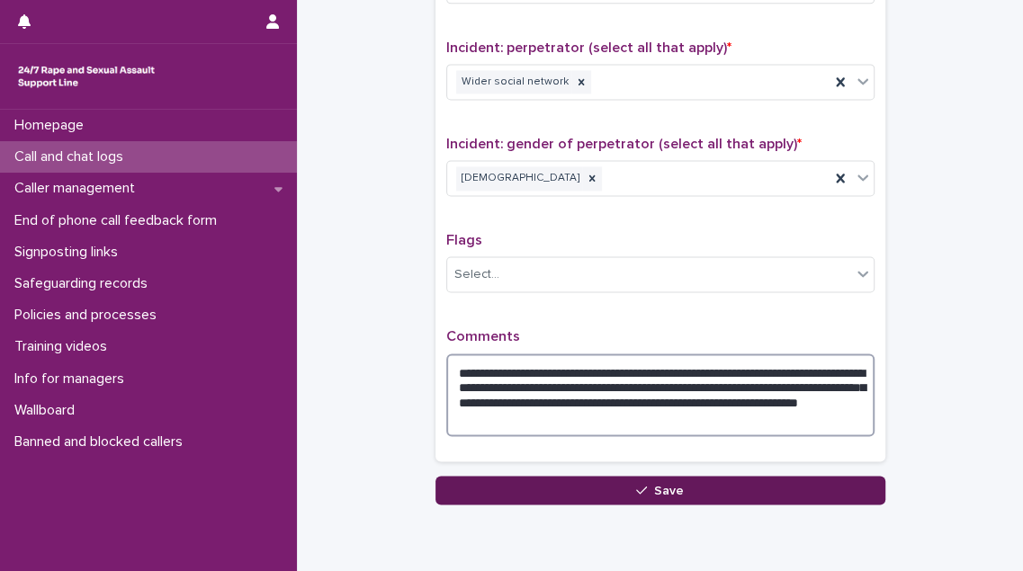
type textarea "**********"
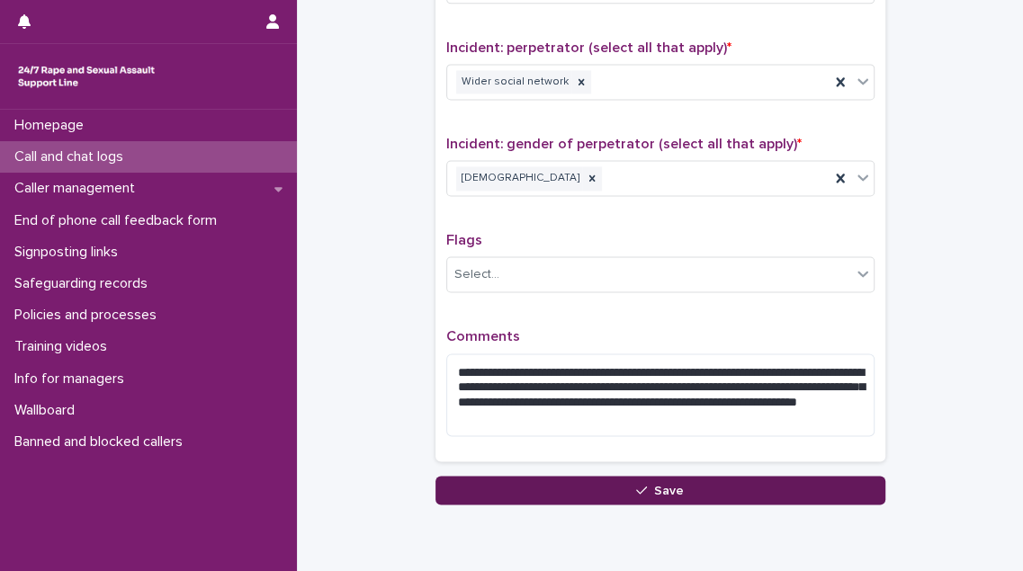
click at [511, 486] on button "Save" at bounding box center [661, 490] width 450 height 29
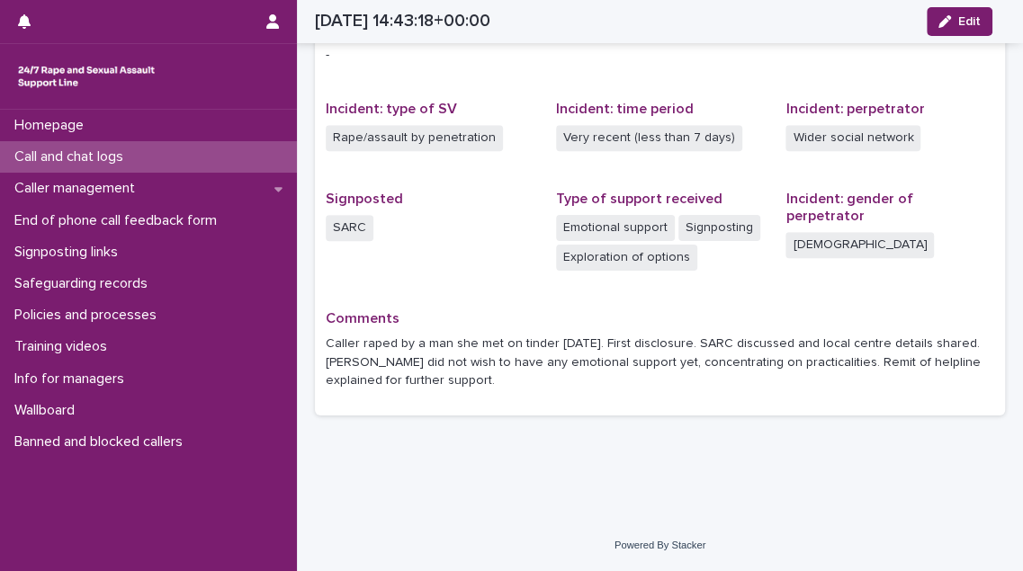
scroll to position [381, 0]
click at [71, 157] on p "Call and chat logs" at bounding box center [72, 156] width 130 height 17
